Goal: Task Accomplishment & Management: Use online tool/utility

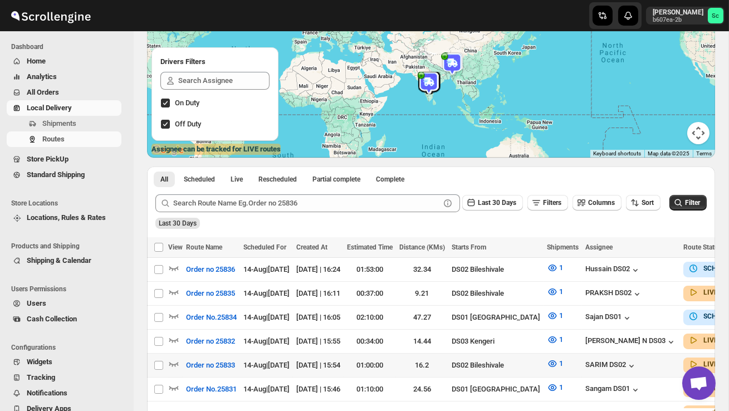
scroll to position [131, 0]
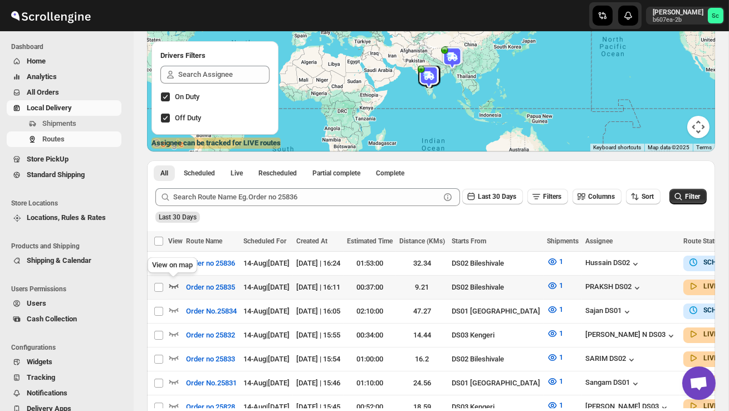
click at [174, 285] on icon "button" at bounding box center [173, 285] width 11 height 11
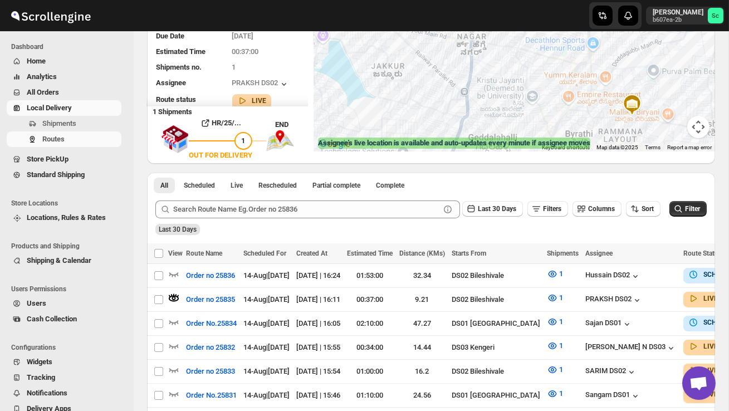
scroll to position [0, 0]
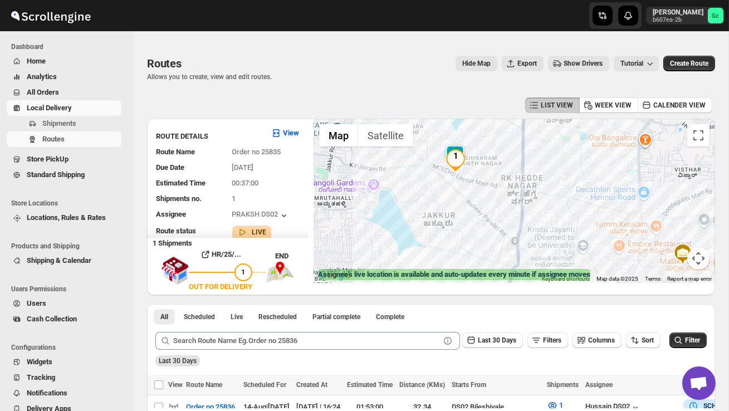
drag, startPoint x: 401, startPoint y: 221, endPoint x: 399, endPoint y: 213, distance: 8.0
click at [409, 215] on div at bounding box center [515, 201] width 402 height 164
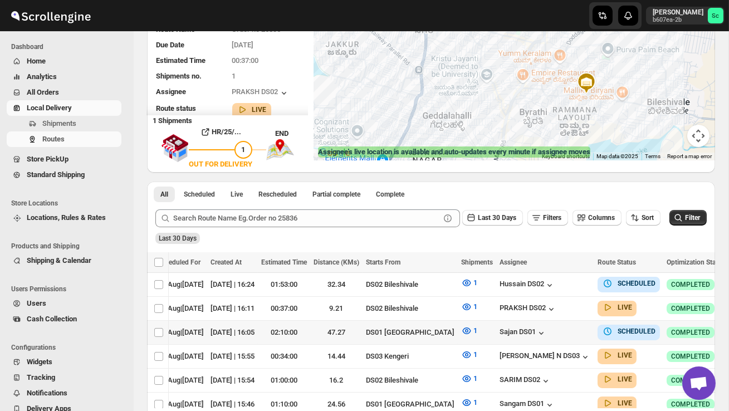
scroll to position [0, 144]
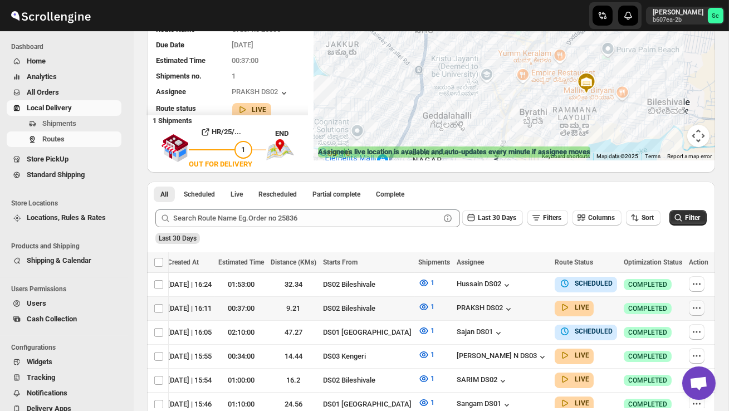
click at [694, 308] on icon "button" at bounding box center [696, 308] width 11 height 11
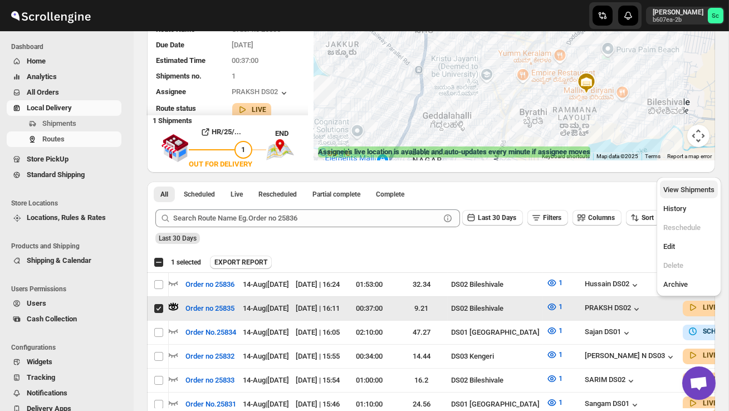
click at [696, 192] on span "View Shipments" at bounding box center [689, 190] width 51 height 8
checkbox input "false"
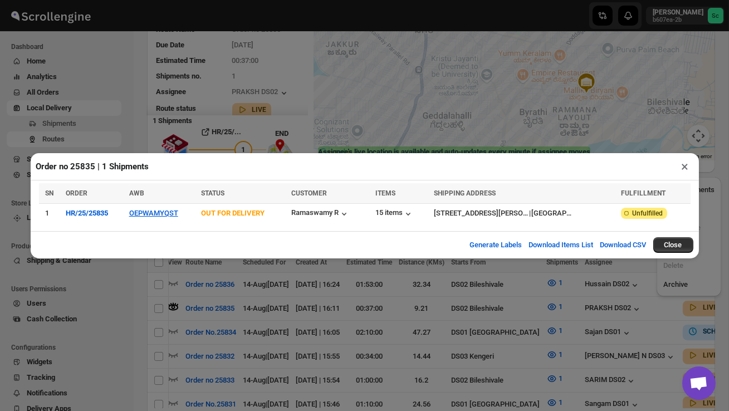
click at [168, 202] on th "AWB" at bounding box center [162, 193] width 72 height 21
click at [166, 211] on button "OEPWAMYQST" at bounding box center [153, 213] width 49 height 8
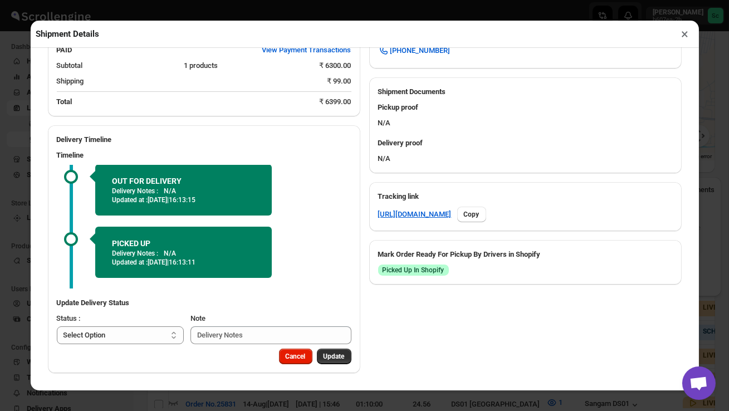
scroll to position [64, 0]
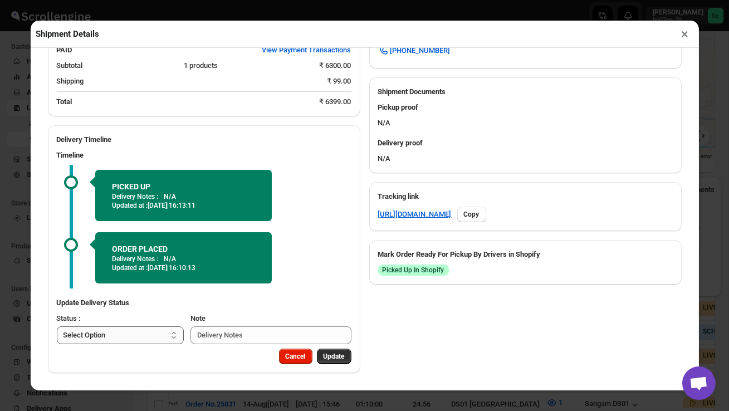
click at [146, 341] on select "Select Option PICKED UP OUT FOR DELIVERY RESCHEDULE DELIVERED CANCELLED" at bounding box center [121, 336] width 128 height 18
select select "DELIVERED"
click at [333, 353] on span "Update" at bounding box center [334, 356] width 21 height 9
select select
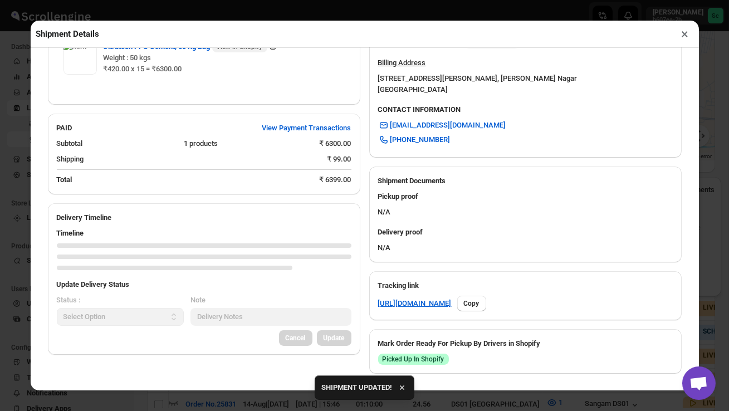
click at [686, 33] on button "×" at bounding box center [686, 34] width 16 height 16
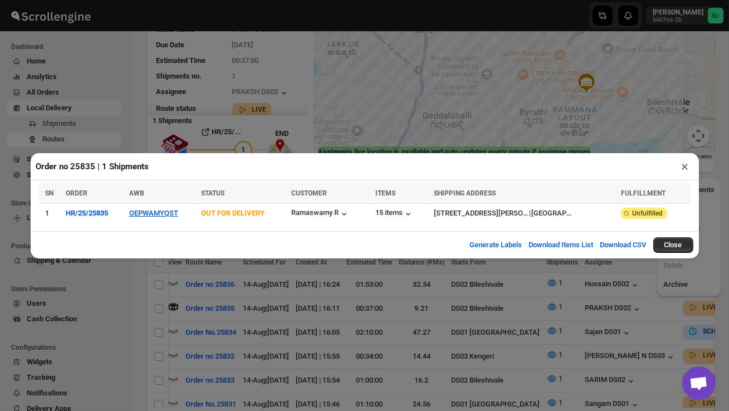
click at [685, 167] on button "×" at bounding box center [686, 167] width 16 height 16
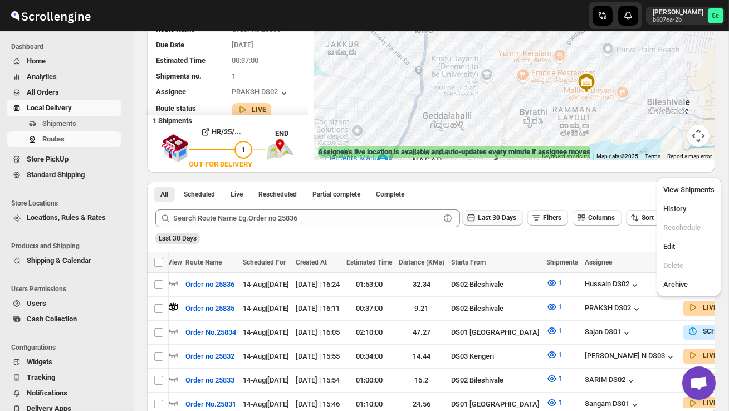
drag, startPoint x: 496, startPoint y: 114, endPoint x: 500, endPoint y: 211, distance: 97.6
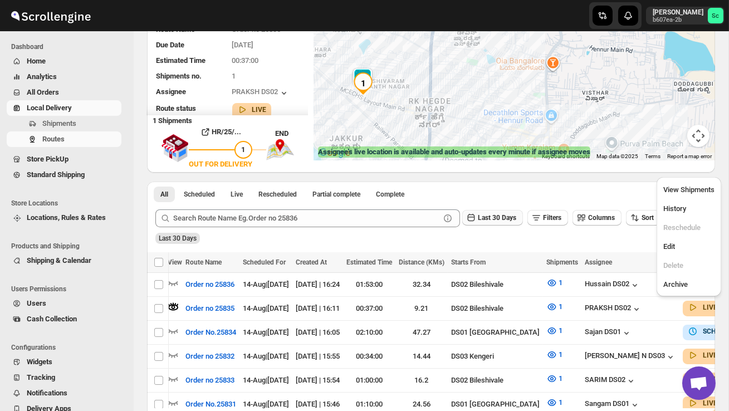
click at [500, 211] on div "LIST VIEW WEEK VIEW CALENDER VIEW ROUTE DETAILS View Route Name Order no 25835 …" at bounding box center [431, 258] width 568 height 572
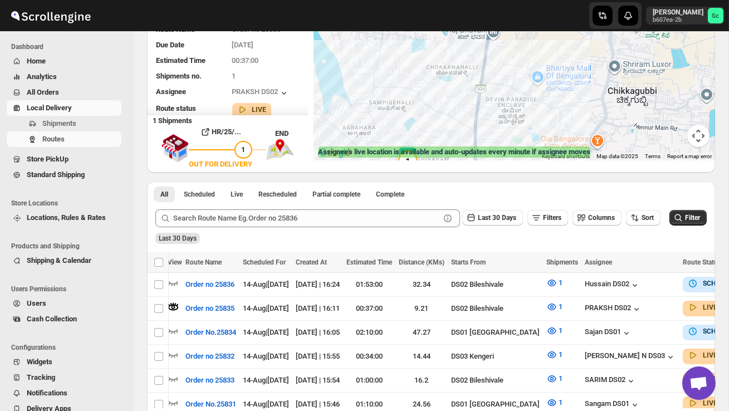
drag, startPoint x: 443, startPoint y: 130, endPoint x: 531, endPoint y: 128, distance: 88.1
click at [531, 128] on div at bounding box center [515, 78] width 402 height 164
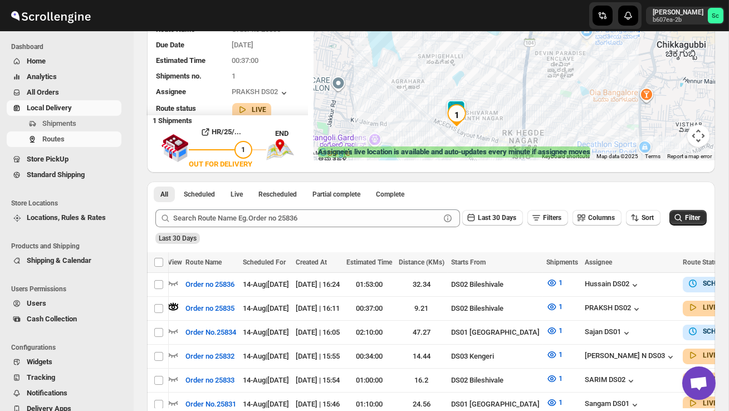
drag, startPoint x: 488, startPoint y: 130, endPoint x: 488, endPoint y: 83, distance: 46.8
click at [488, 82] on div at bounding box center [515, 78] width 402 height 164
click at [488, 83] on div at bounding box center [515, 78] width 402 height 164
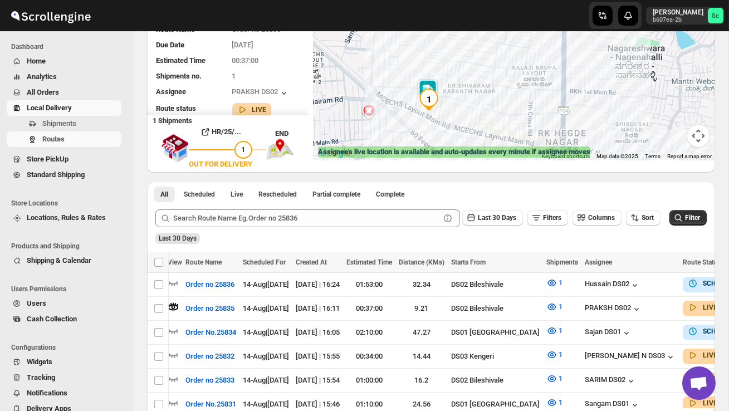
drag, startPoint x: 472, startPoint y: 135, endPoint x: 472, endPoint y: 80, distance: 54.6
click at [472, 80] on div at bounding box center [515, 78] width 402 height 164
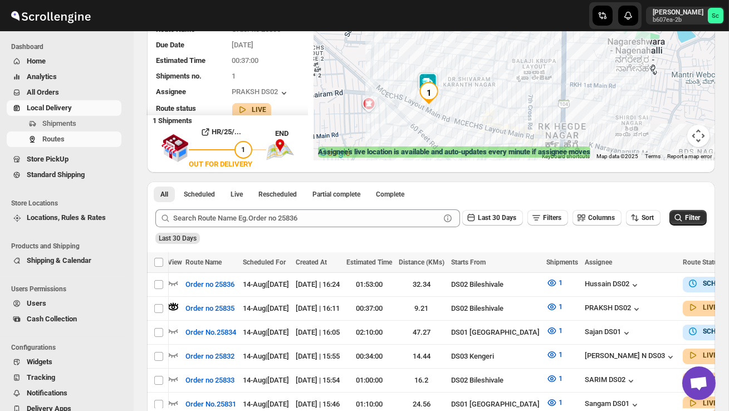
click at [473, 99] on div at bounding box center [515, 78] width 402 height 164
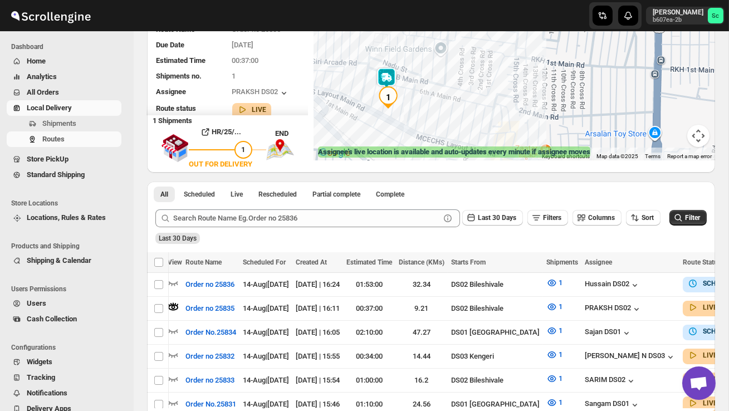
click at [431, 102] on div at bounding box center [515, 78] width 402 height 164
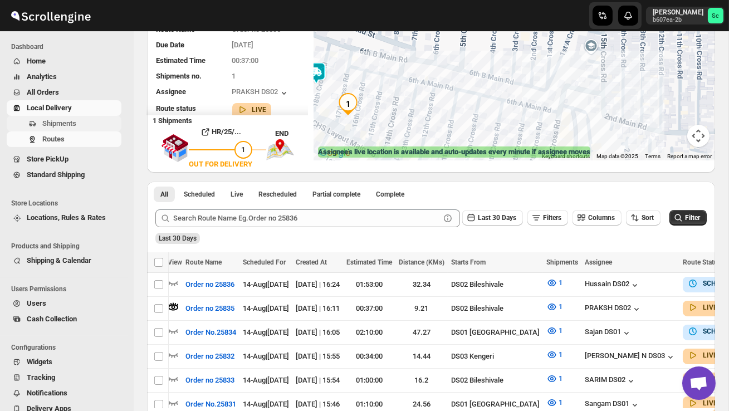
click at [69, 118] on button "Shipments" at bounding box center [64, 124] width 115 height 16
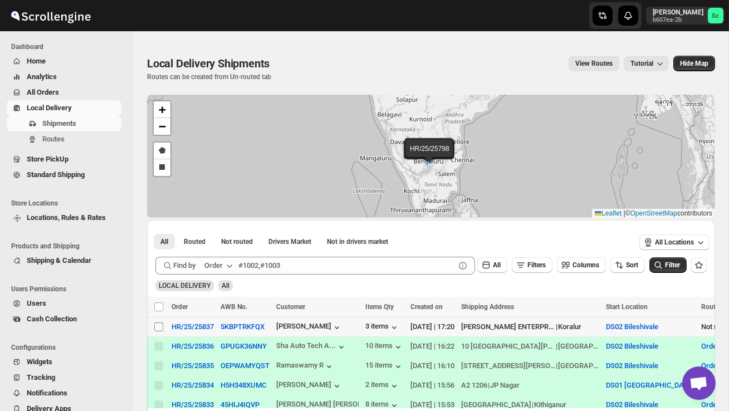
click at [162, 330] on input "Select shipment" at bounding box center [158, 327] width 9 height 9
checkbox input "true"
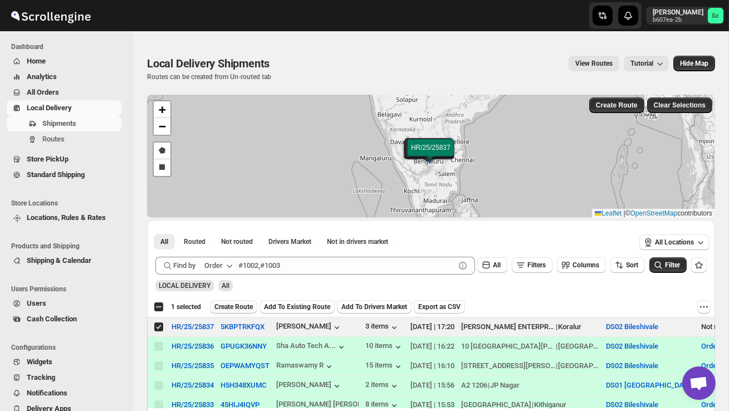
click at [237, 312] on button "Create Route" at bounding box center [233, 306] width 47 height 13
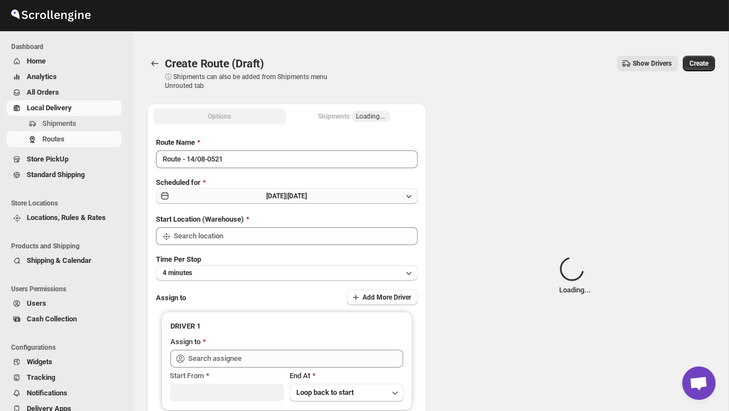
type input "DS02 Bileshivale"
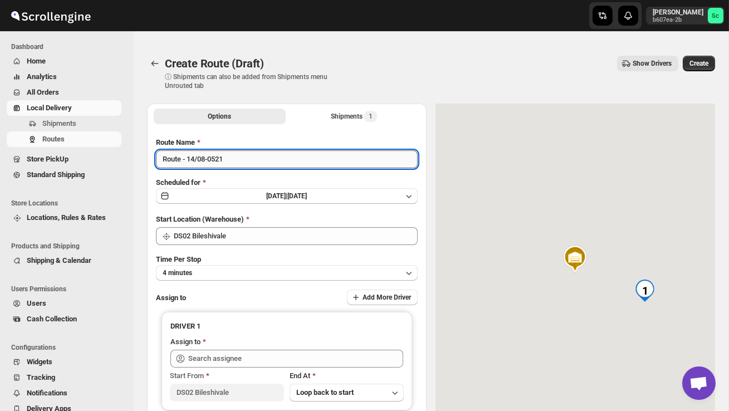
click at [238, 161] on input "Route - 14/08-0521" at bounding box center [287, 159] width 262 height 18
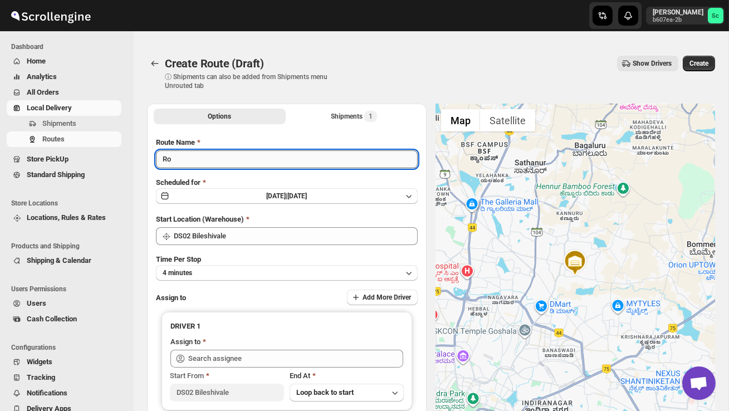
type input "R"
type input "Order no 25837"
click at [266, 272] on button "4 minutes" at bounding box center [287, 273] width 262 height 16
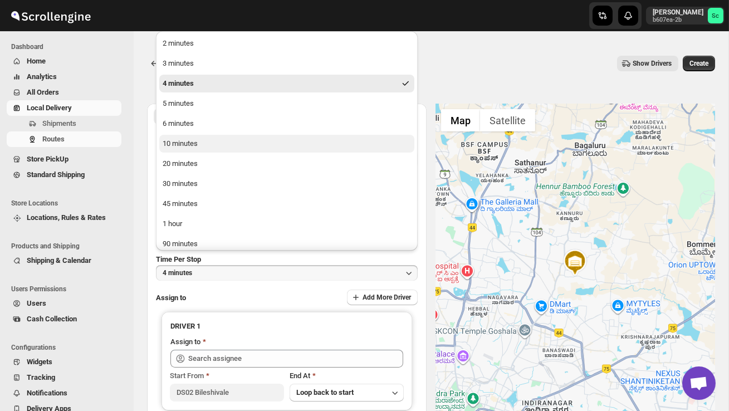
click at [197, 150] on button "10 minutes" at bounding box center [286, 144] width 255 height 18
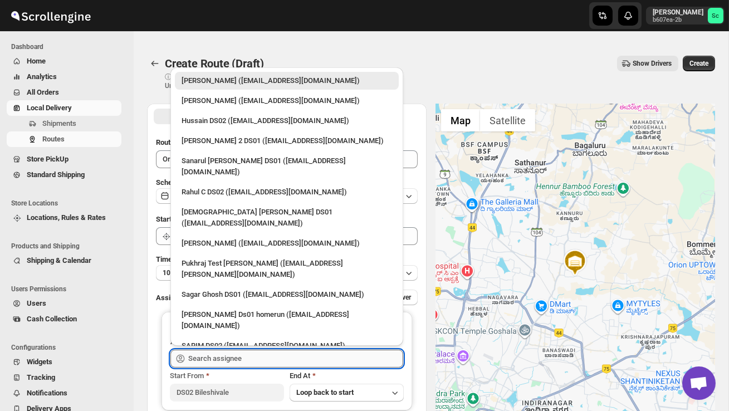
click at [223, 359] on input "text" at bounding box center [295, 359] width 215 height 18
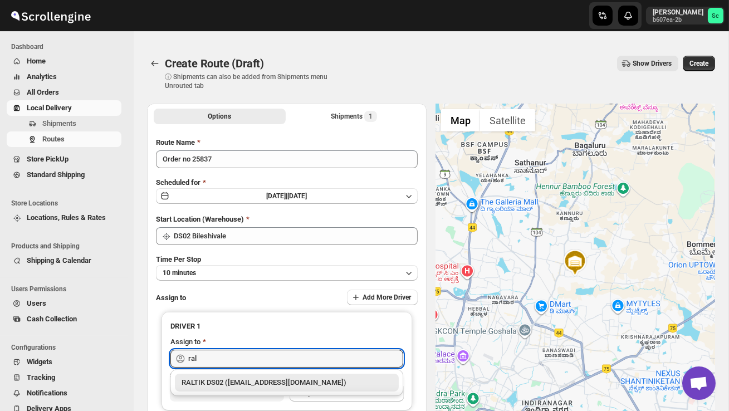
click at [251, 383] on div "RALTIK DS02 ([EMAIL_ADDRESS][DOMAIN_NAME])" at bounding box center [287, 382] width 211 height 11
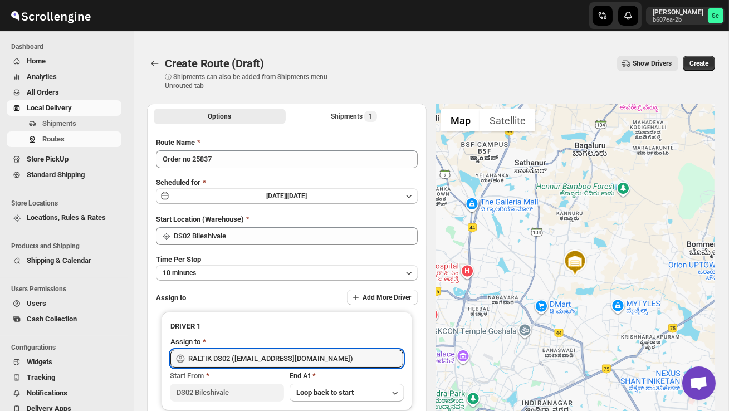
type input "RALTIK DS02 ([EMAIL_ADDRESS][DOMAIN_NAME])"
click at [701, 69] on button "Create" at bounding box center [699, 64] width 32 height 16
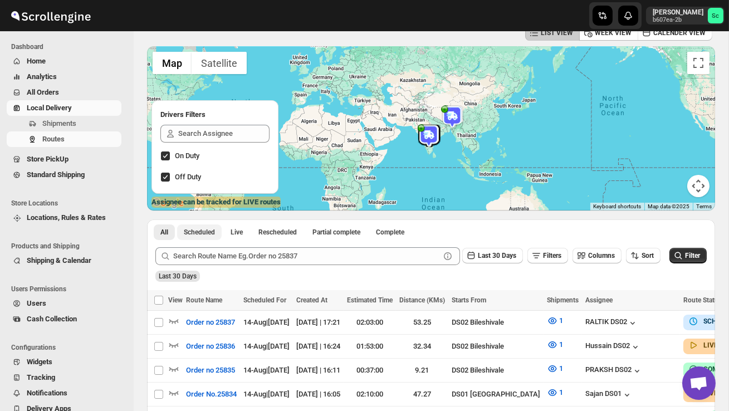
scroll to position [73, 0]
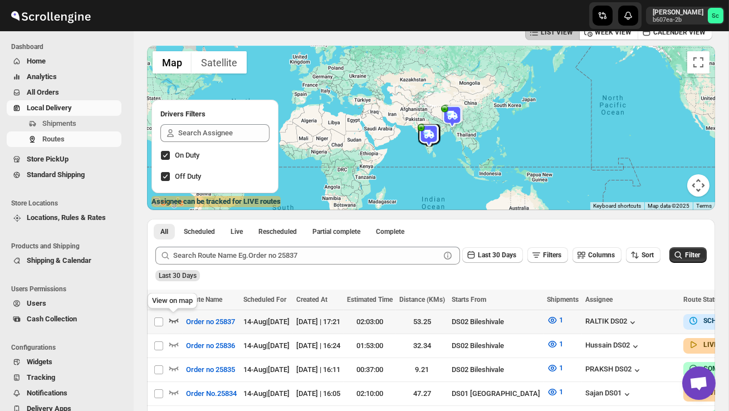
click at [174, 317] on icon "button" at bounding box center [173, 320] width 11 height 11
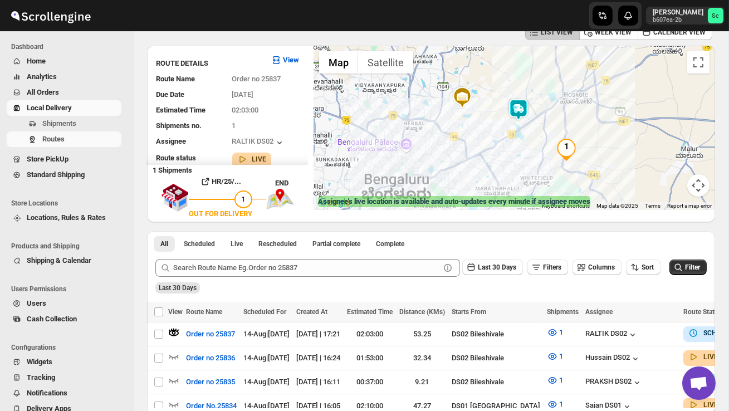
click at [524, 104] on img at bounding box center [519, 110] width 22 height 22
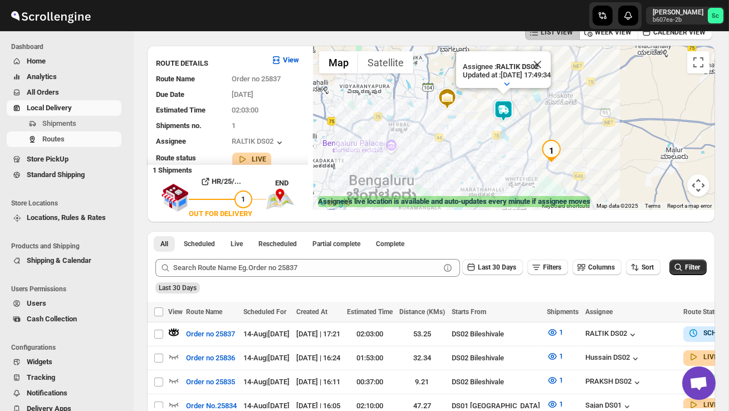
drag, startPoint x: 542, startPoint y: 172, endPoint x: 511, endPoint y: 129, distance: 52.7
click at [512, 130] on div "Assignee : RALTIK DS02 Updated at : [DATE] 17:49:34 Duty mode Enabled Battery p…" at bounding box center [515, 128] width 402 height 164
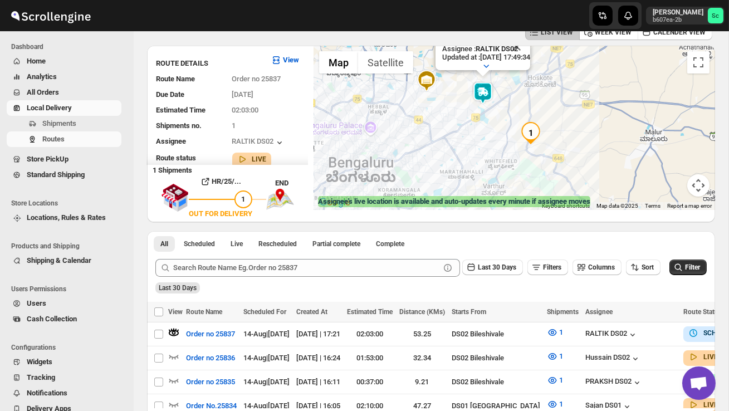
click at [527, 153] on div "Assignee : RALTIK DS02 Updated at : [DATE] 17:49:34 Duty mode Enabled Battery p…" at bounding box center [515, 128] width 402 height 164
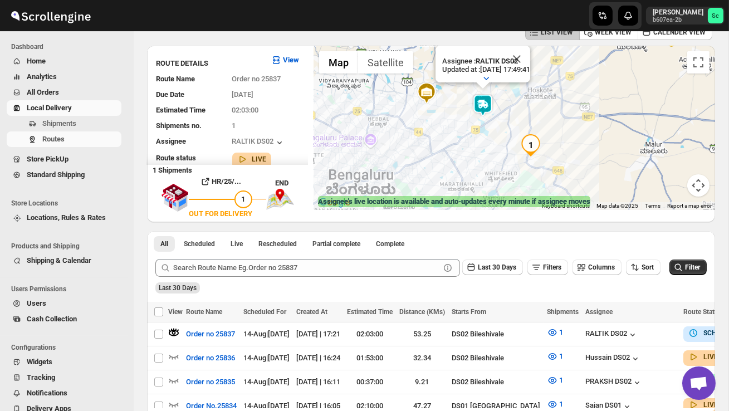
click at [528, 153] on div "Assignee : RALTIK DS02 Updated at : [DATE] 17:49:41 Duty mode Enabled Battery p…" at bounding box center [515, 128] width 402 height 164
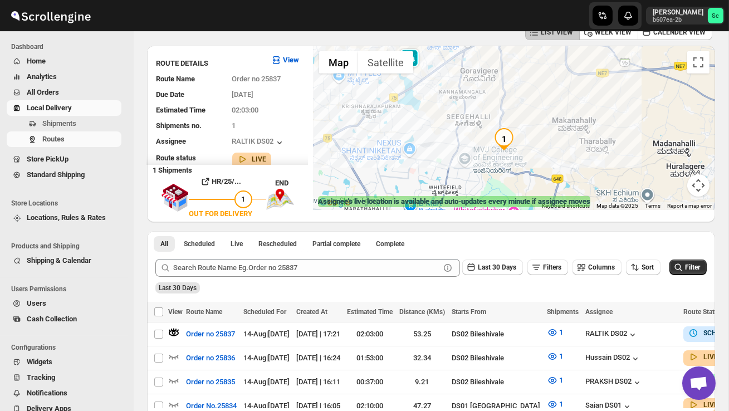
drag, startPoint x: 506, startPoint y: 169, endPoint x: 470, endPoint y: 99, distance: 78.5
click at [470, 99] on div "Assignee : RALTIK DS02 Updated at : [DATE] 17:49:41 Duty mode Enabled Battery p…" at bounding box center [515, 128] width 402 height 164
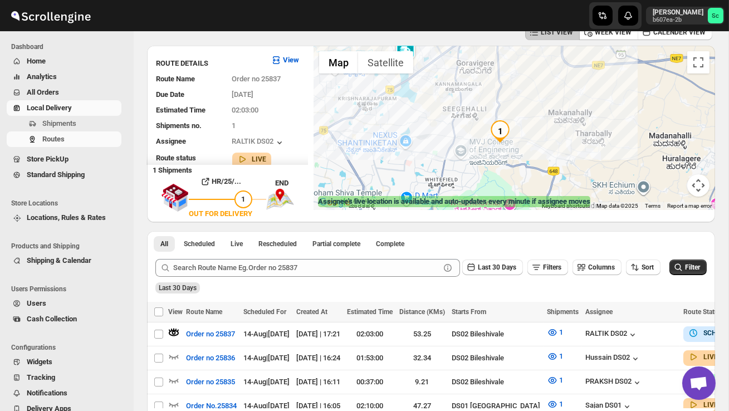
click at [466, 128] on div "Assignee : RALTIK DS02 Updated at : [DATE] 17:49:41 Duty mode Enabled Battery p…" at bounding box center [515, 128] width 402 height 164
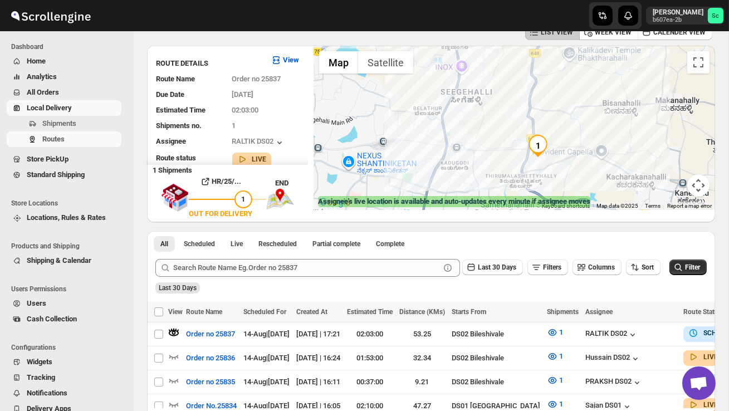
click at [502, 157] on div "Assignee : RALTIK DS02 Updated at : [DATE] 17:49:41 Duty mode Enabled Battery p…" at bounding box center [515, 128] width 402 height 164
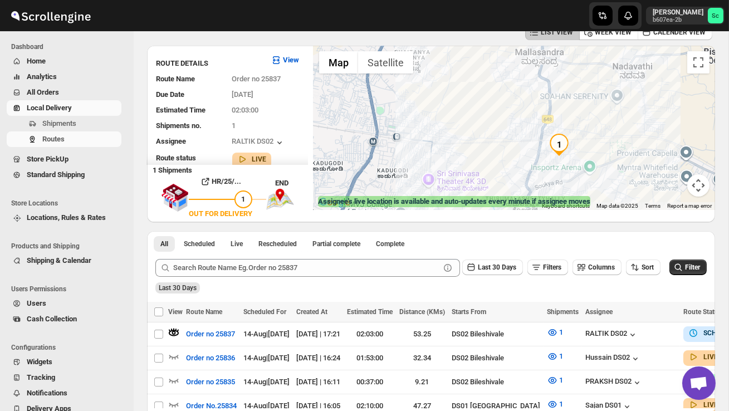
drag, startPoint x: 530, startPoint y: 149, endPoint x: 486, endPoint y: 145, distance: 44.1
click at [489, 147] on div "Assignee : RALTIK DS02 Updated at : [DATE] 17:49:41 Duty mode Enabled Battery p…" at bounding box center [515, 128] width 402 height 164
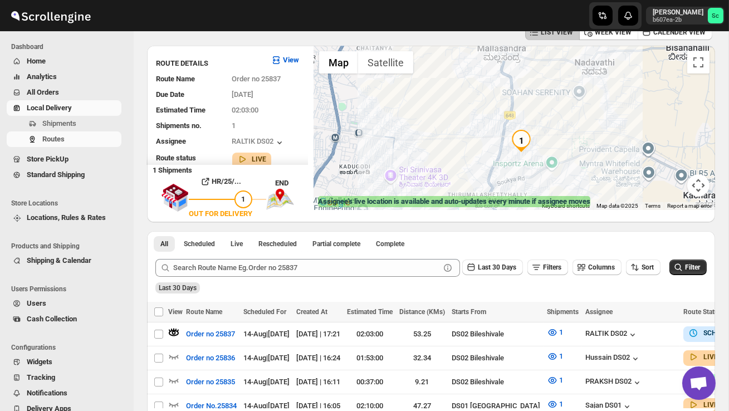
click at [486, 145] on div "Assignee : RALTIK DS02 Updated at : [DATE] 17:49:41 Duty mode Enabled Battery p…" at bounding box center [515, 128] width 402 height 164
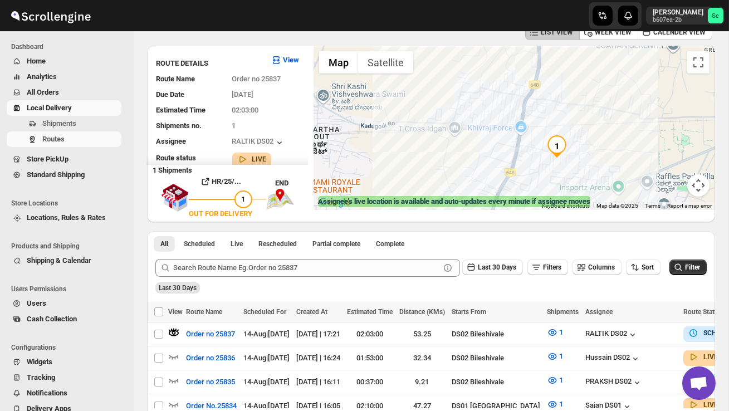
drag, startPoint x: 543, startPoint y: 164, endPoint x: 501, endPoint y: 165, distance: 41.8
click at [529, 164] on div "Assignee : RALTIK DS02 Updated at : [DATE] 17:49:41 Duty mode Enabled Battery p…" at bounding box center [515, 128] width 402 height 164
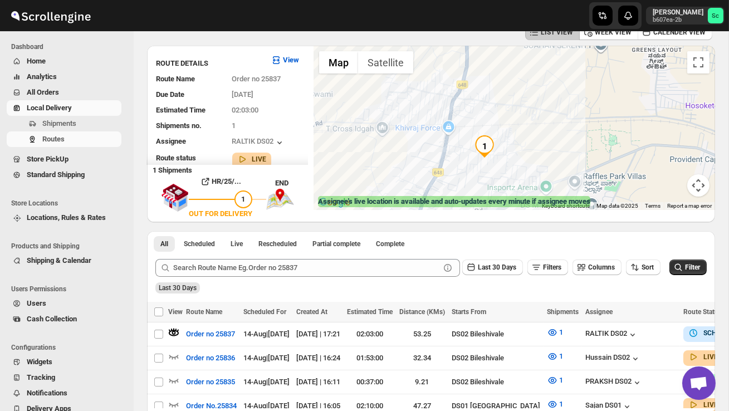
click at [501, 165] on div "Assignee : RALTIK DS02 Updated at : [DATE] 17:49:41 Duty mode Enabled Battery p…" at bounding box center [515, 128] width 402 height 164
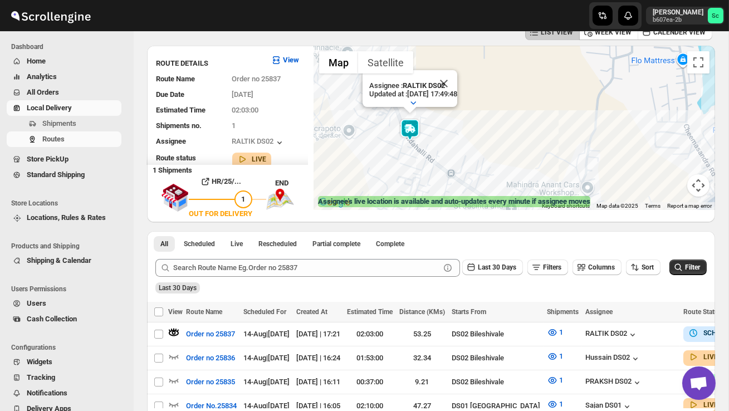
drag, startPoint x: 469, startPoint y: 159, endPoint x: 468, endPoint y: 139, distance: 20.6
click at [468, 139] on div "Assignee : RALTIK DS02 Updated at : [DATE] 17:49:48 Duty mode Enabled Battery p…" at bounding box center [515, 128] width 402 height 164
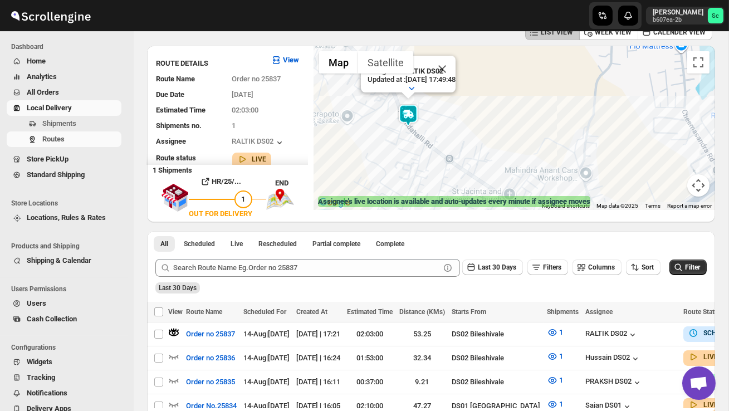
click at [702, 180] on button "Map camera controls" at bounding box center [699, 185] width 22 height 22
click at [663, 181] on button "Zoom out" at bounding box center [671, 185] width 22 height 22
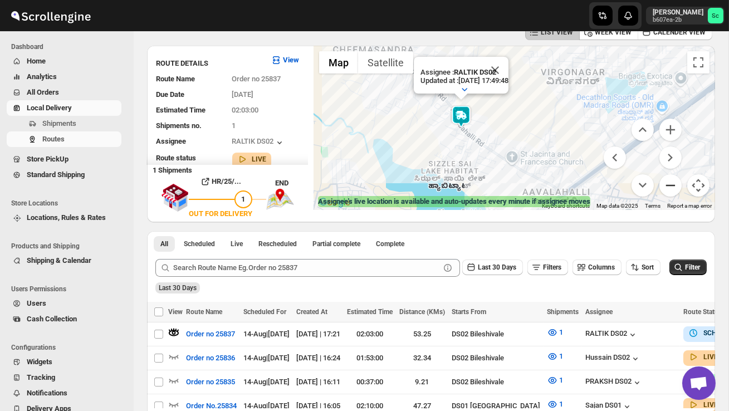
click at [664, 181] on button "Zoom out" at bounding box center [671, 185] width 22 height 22
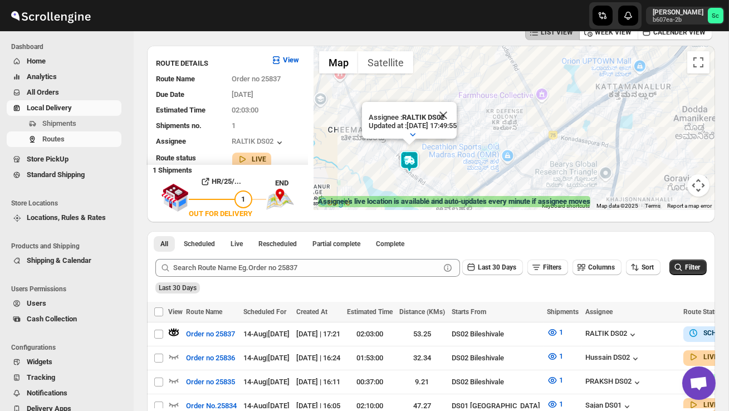
drag, startPoint x: 559, startPoint y: 194, endPoint x: 481, endPoint y: 216, distance: 81.5
click at [481, 217] on div "← Move left → Move right ↑ Move up ↓ Move down + Zoom in - Zoom out Home Jump l…" at bounding box center [515, 134] width 402 height 177
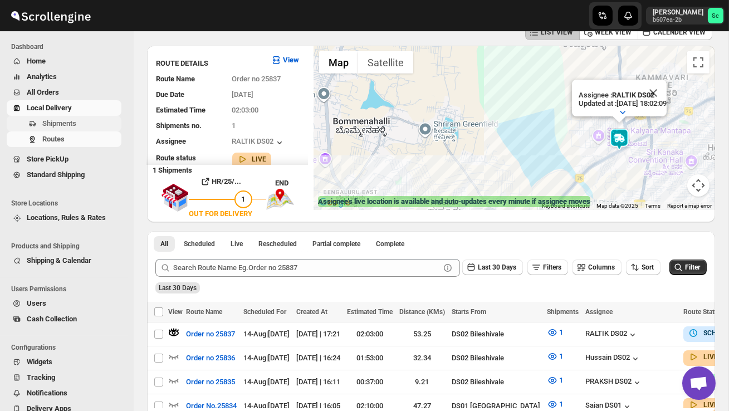
click at [72, 125] on span "Shipments" at bounding box center [59, 123] width 34 height 8
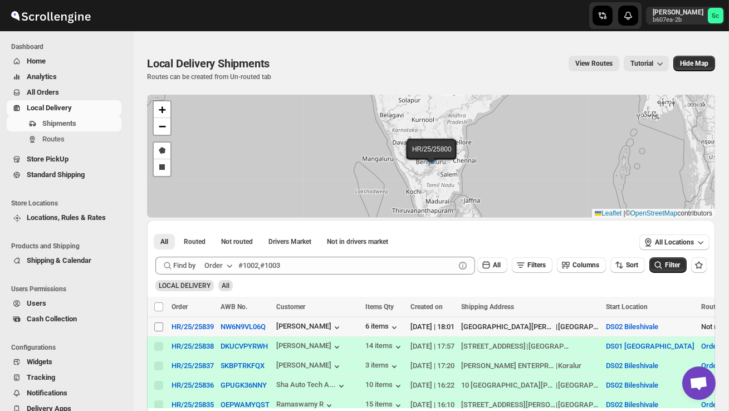
click at [159, 330] on input "Select shipment" at bounding box center [158, 327] width 9 height 9
checkbox input "true"
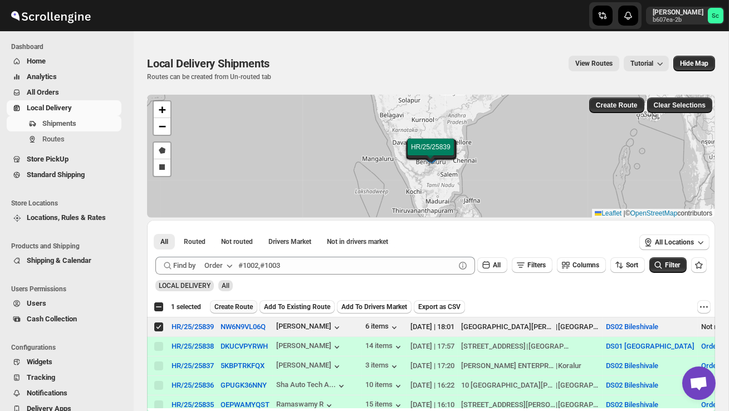
click at [252, 310] on span "Create Route" at bounding box center [234, 307] width 38 height 9
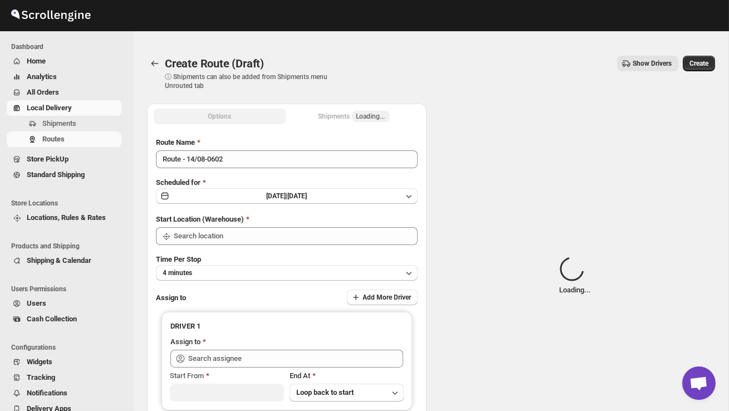
type input "DS02 Bileshivale"
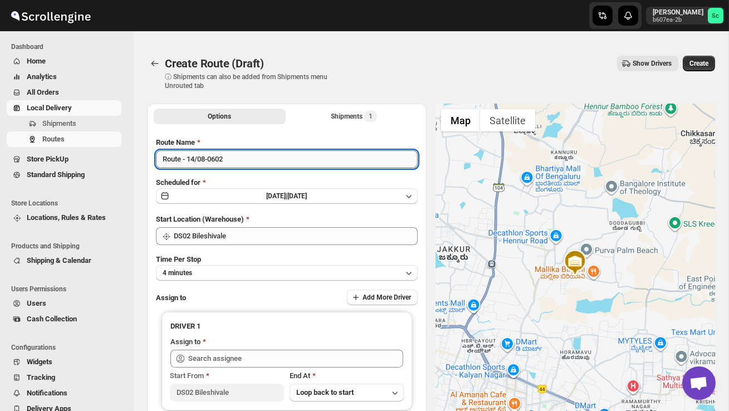
click at [241, 154] on input "Route - 14/08-0602" at bounding box center [287, 159] width 262 height 18
type input "R"
type input "Order no 25839"
click at [246, 271] on button "4 minutes" at bounding box center [287, 273] width 262 height 16
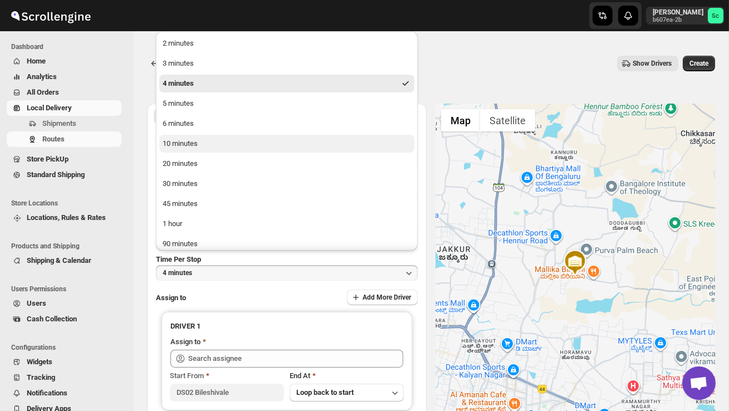
click at [191, 149] on button "10 minutes" at bounding box center [286, 144] width 255 height 18
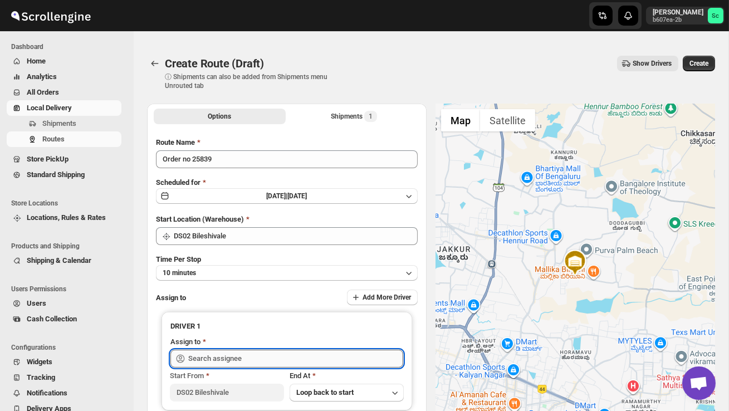
click at [230, 358] on input "text" at bounding box center [295, 359] width 215 height 18
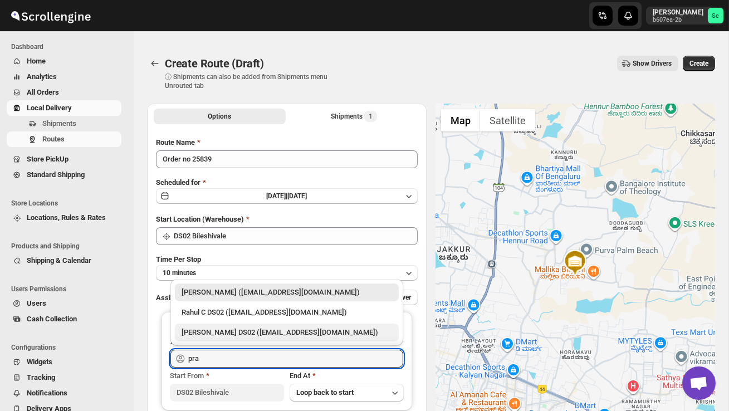
click at [256, 338] on div "[PERSON_NAME] DS02 ([EMAIL_ADDRESS][DOMAIN_NAME])" at bounding box center [287, 333] width 224 height 18
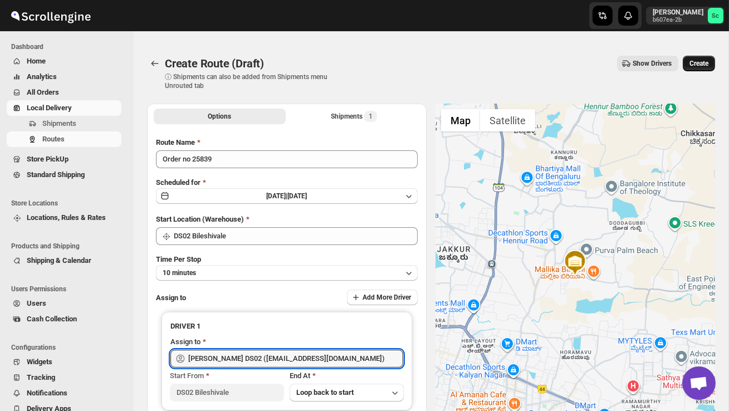
type input "[PERSON_NAME] DS02 ([EMAIL_ADDRESS][DOMAIN_NAME])"
click at [702, 67] on span "Create" at bounding box center [699, 63] width 19 height 9
